Goal: Task Accomplishment & Management: Use online tool/utility

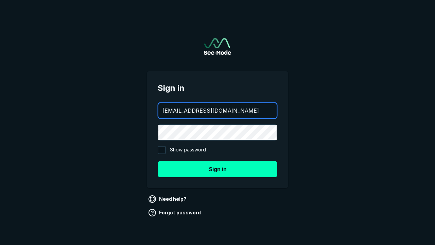
type input "aws+playwright@see-mode.com"
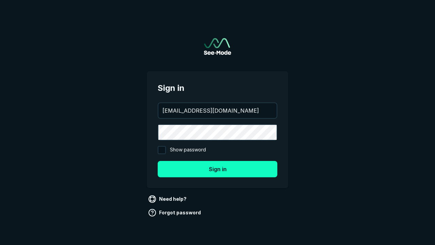
click at [218, 169] on button "Sign in" at bounding box center [218, 169] width 120 height 16
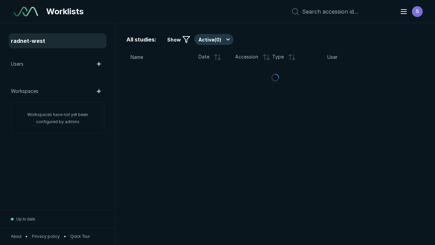
scroll to position [1858, 2834]
